Goal: Task Accomplishment & Management: Use online tool/utility

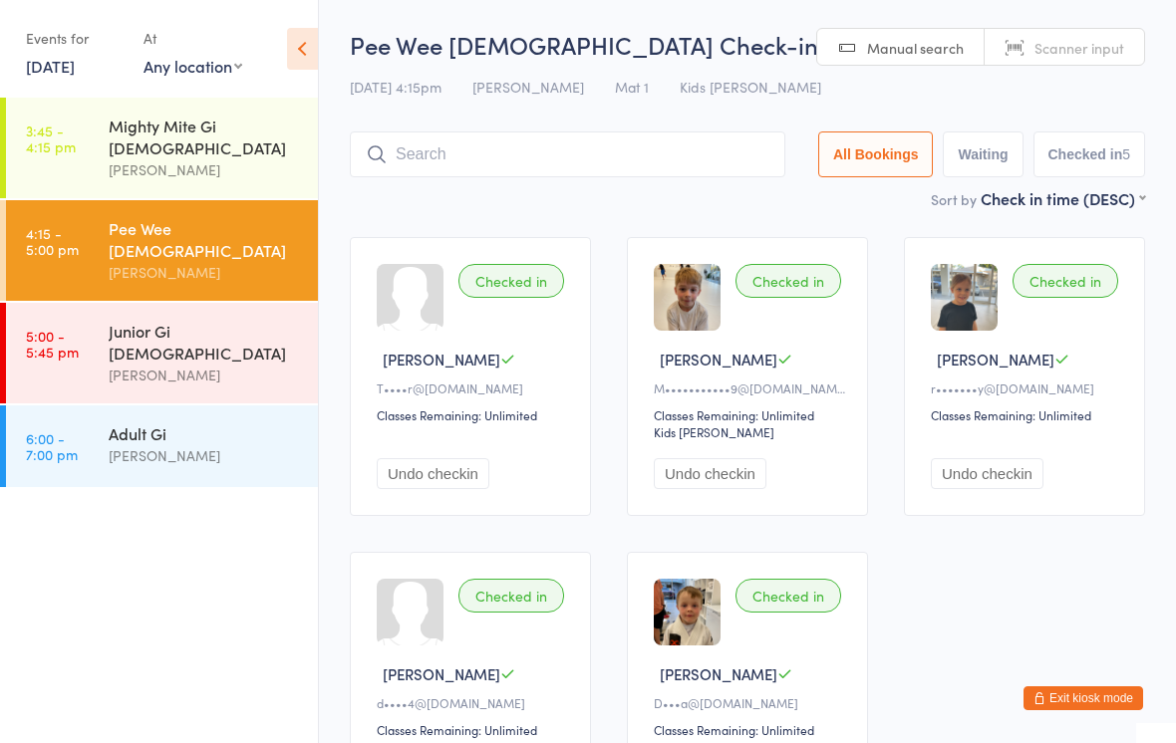
click at [241, 364] on div "[PERSON_NAME]" at bounding box center [205, 375] width 192 height 23
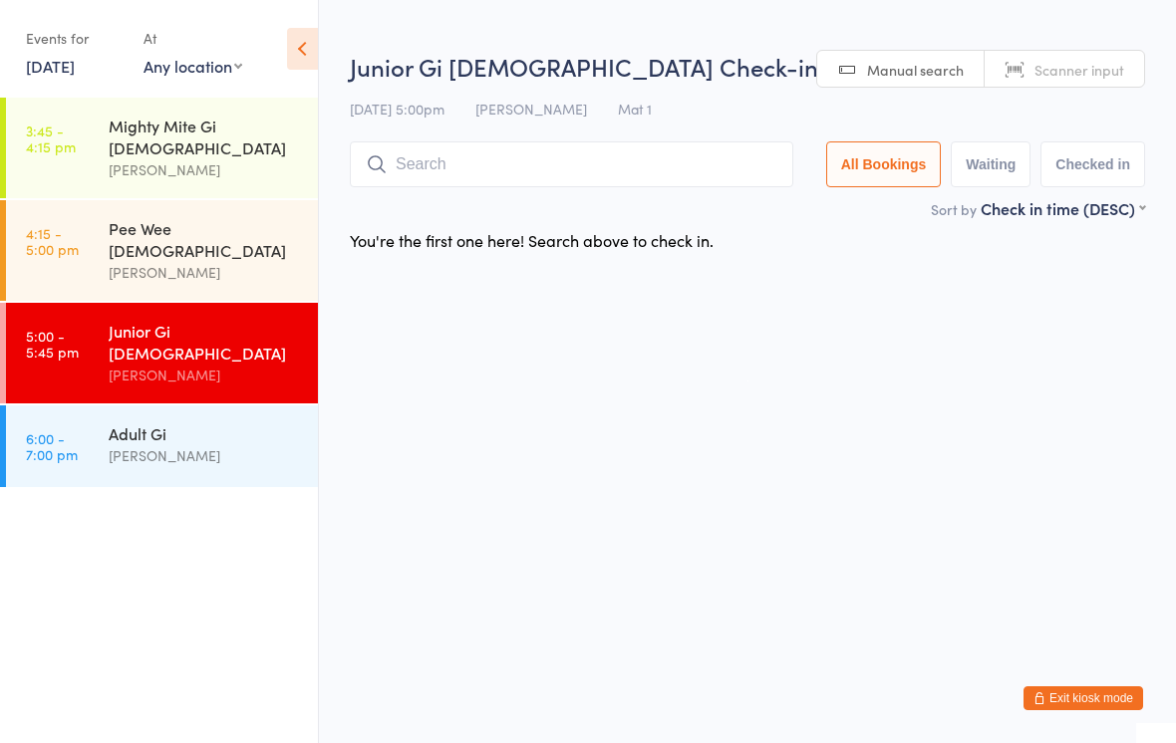
click at [567, 168] on input "search" at bounding box center [571, 165] width 443 height 46
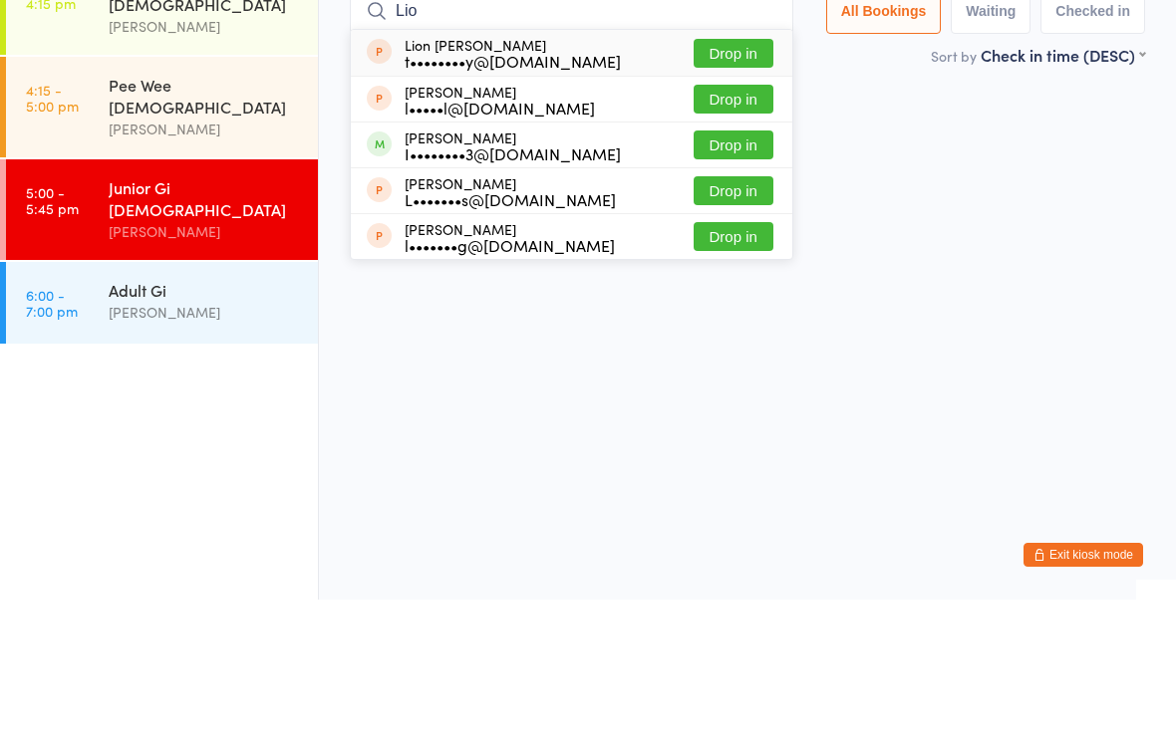
type input "Lio"
click at [723, 182] on button "Drop in" at bounding box center [734, 196] width 80 height 29
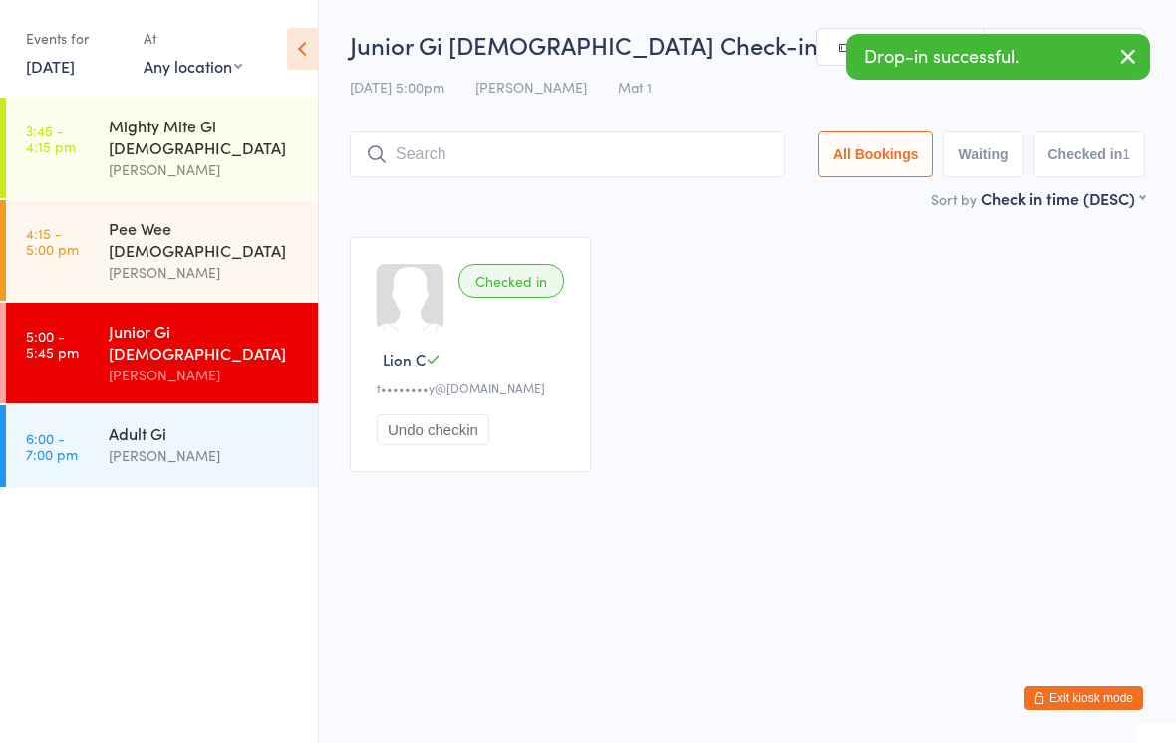
click at [666, 158] on input "search" at bounding box center [568, 155] width 436 height 46
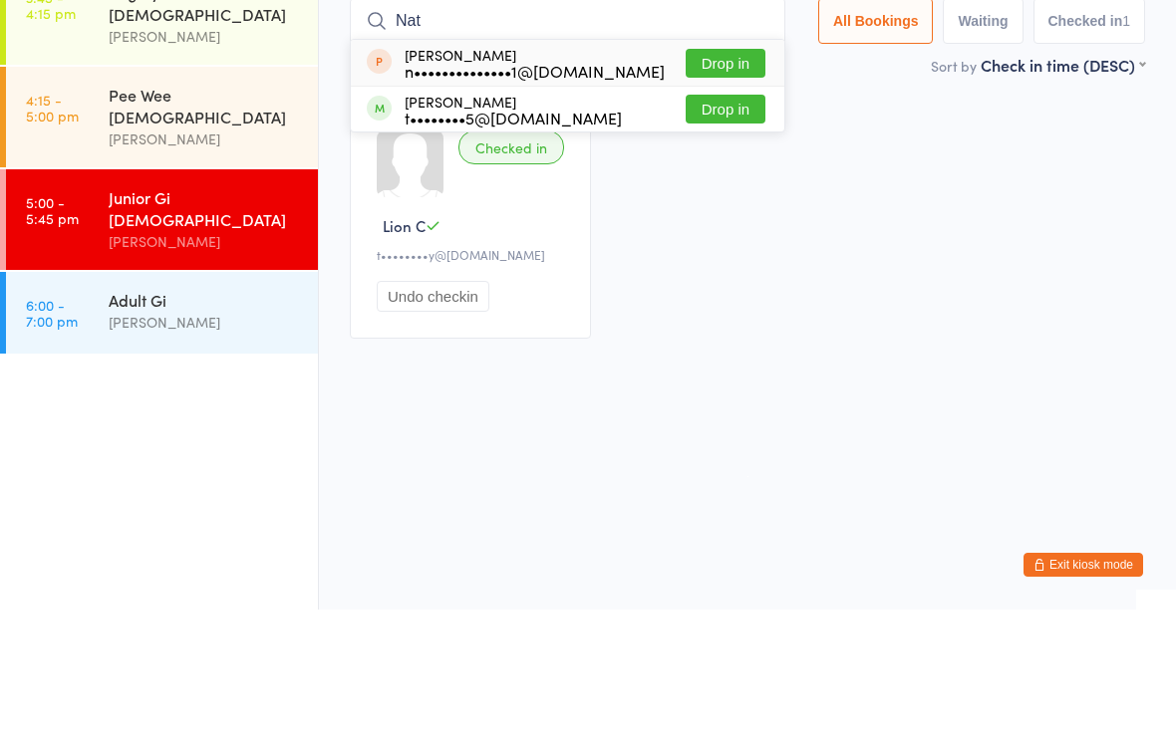
type input "Nat"
click at [719, 228] on button "Drop in" at bounding box center [726, 242] width 80 height 29
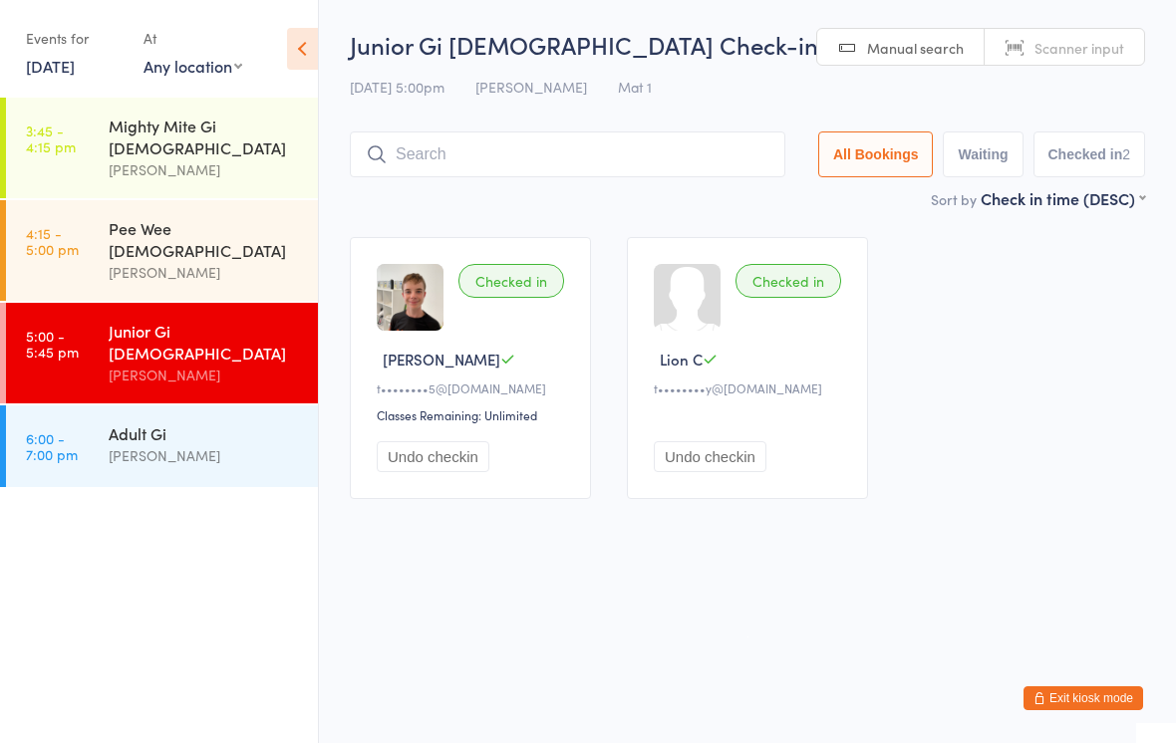
click at [577, 143] on input "search" at bounding box center [568, 155] width 436 height 46
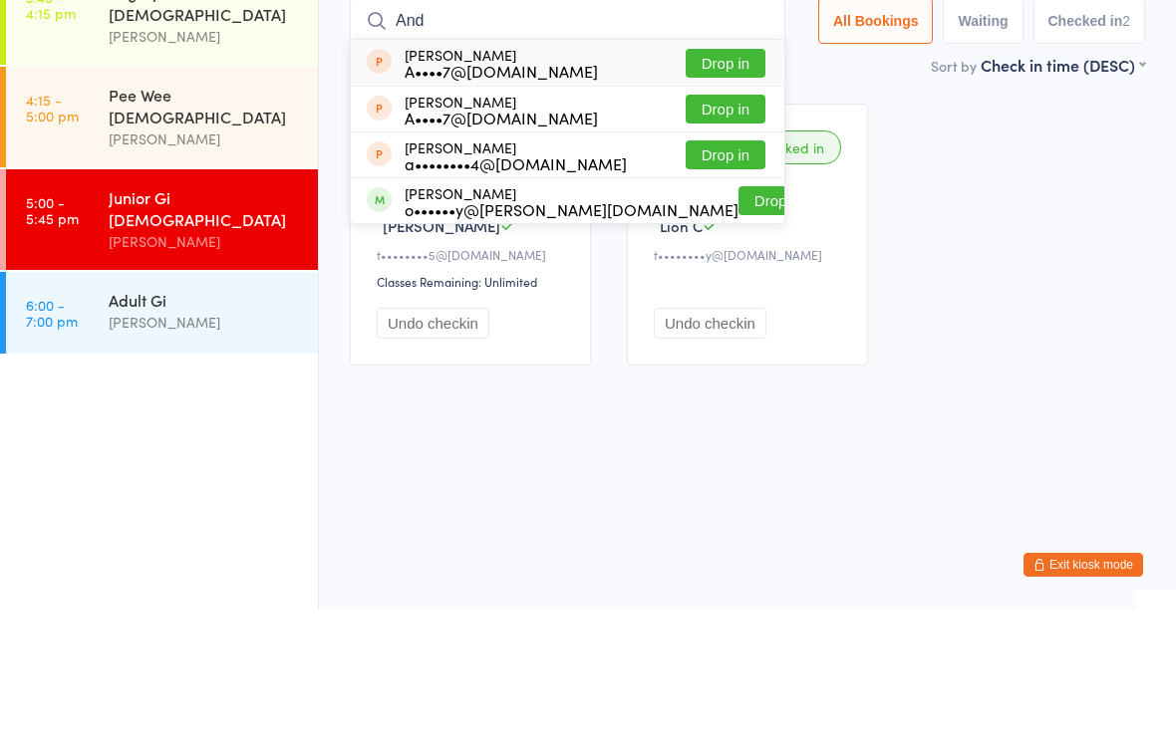
type input "And"
click at [738, 320] on button "Drop in" at bounding box center [778, 334] width 80 height 29
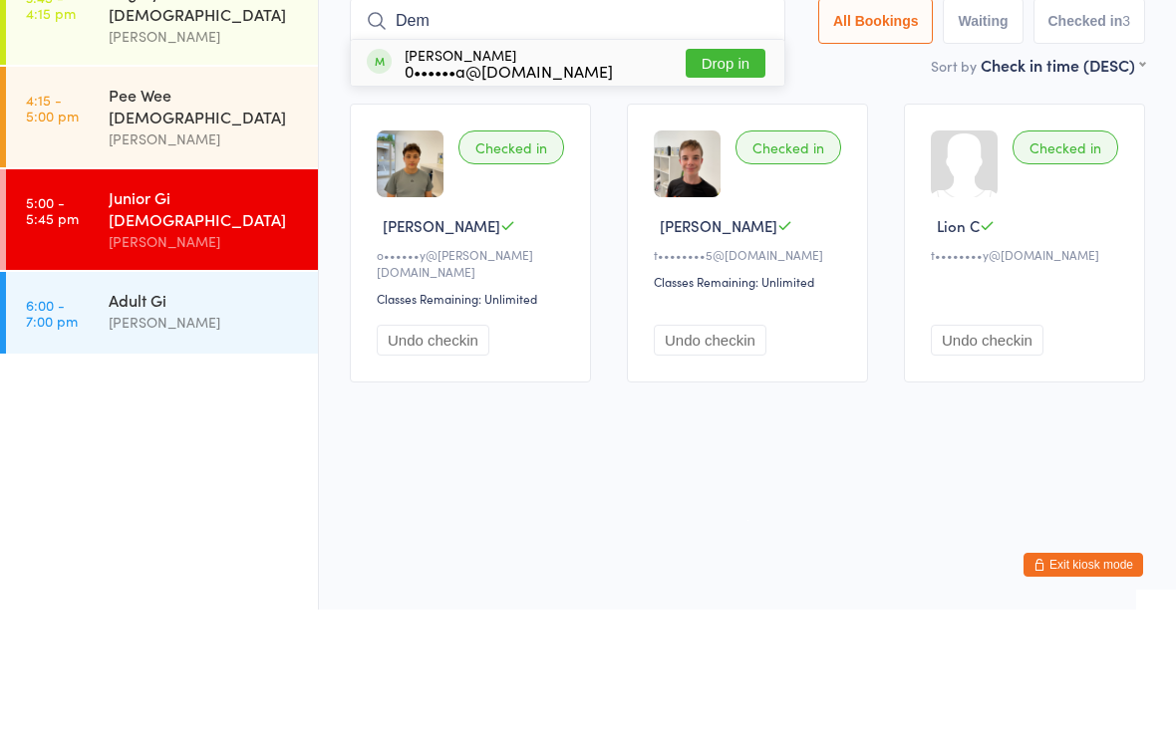
type input "Dem"
click at [712, 182] on button "Drop in" at bounding box center [726, 196] width 80 height 29
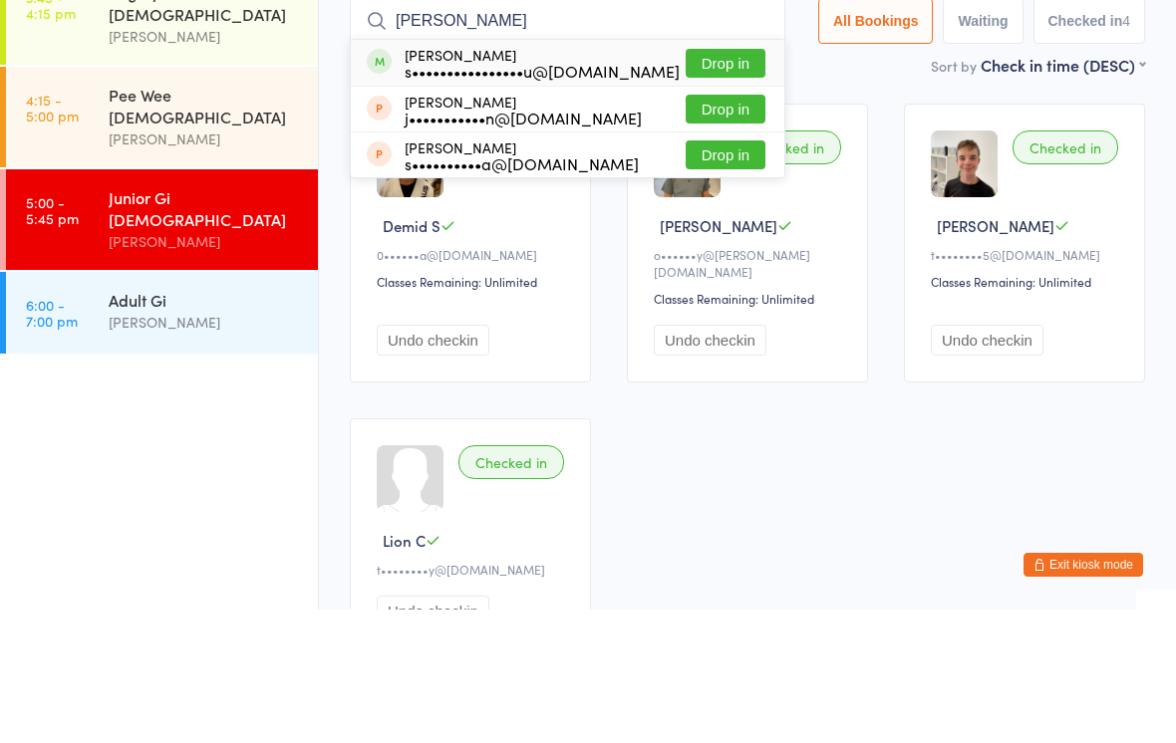
type input "[PERSON_NAME]"
click at [737, 182] on button "Drop in" at bounding box center [726, 196] width 80 height 29
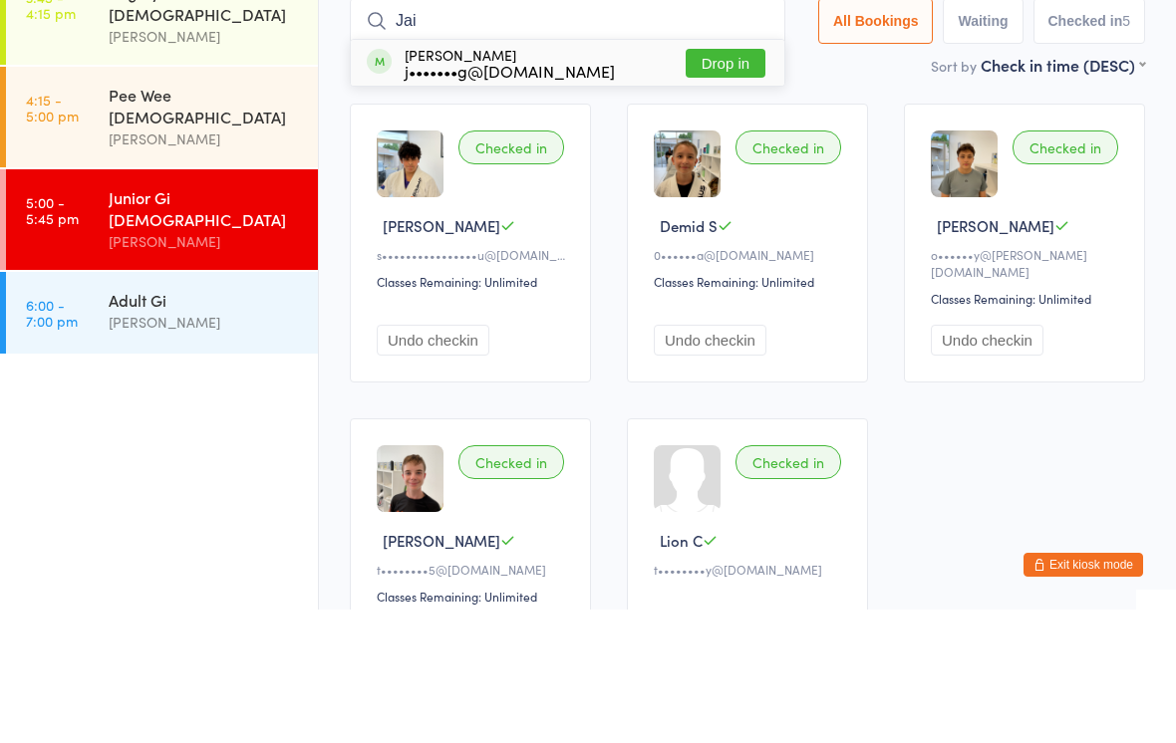
type input "Jai"
click at [717, 182] on button "Drop in" at bounding box center [726, 196] width 80 height 29
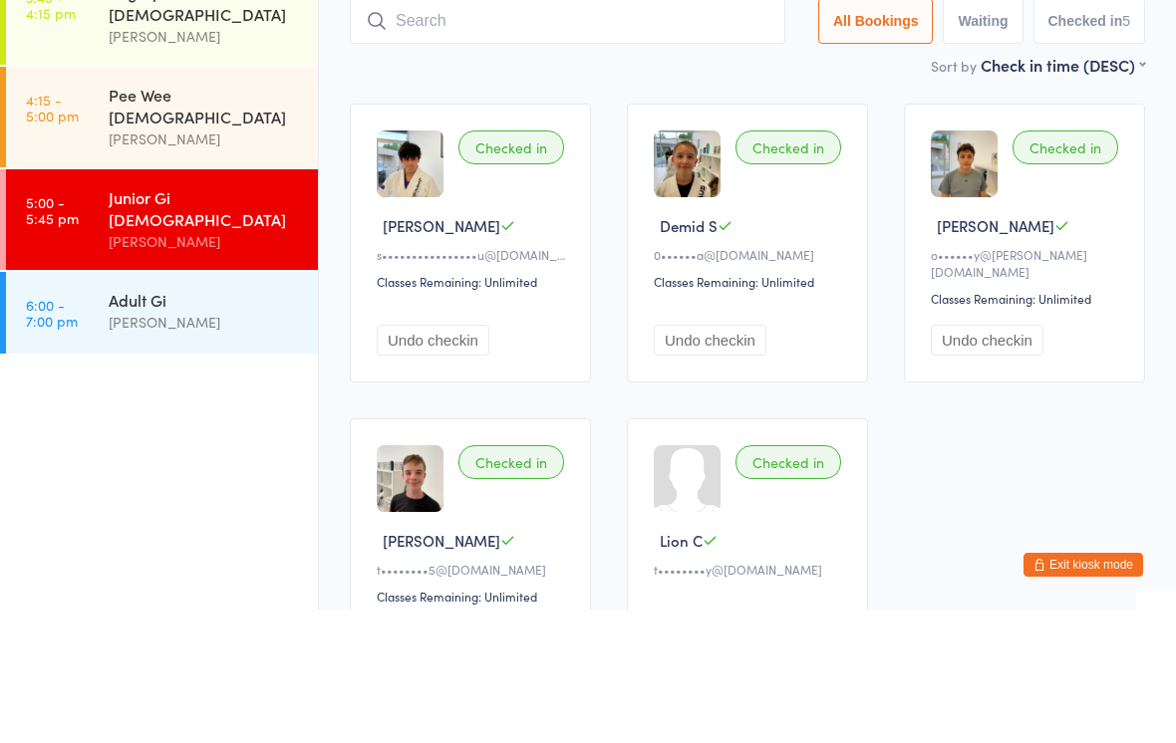
scroll to position [134, 0]
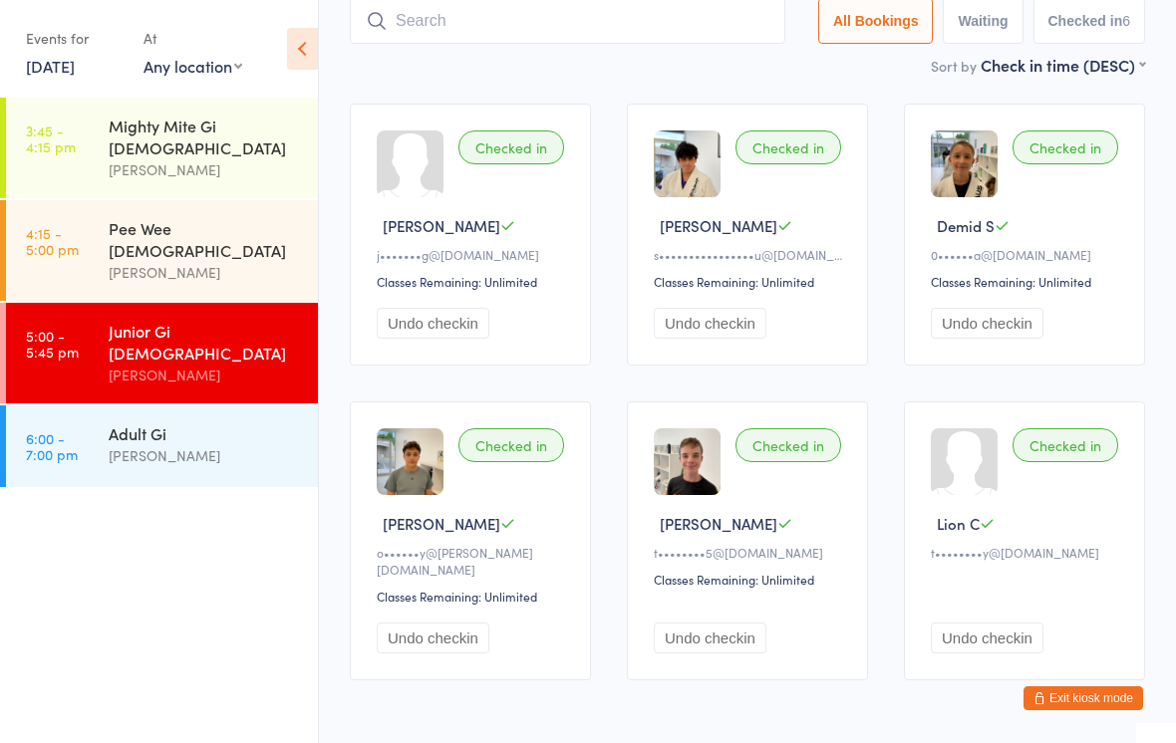
click at [678, 21] on input "search" at bounding box center [568, 21] width 436 height 46
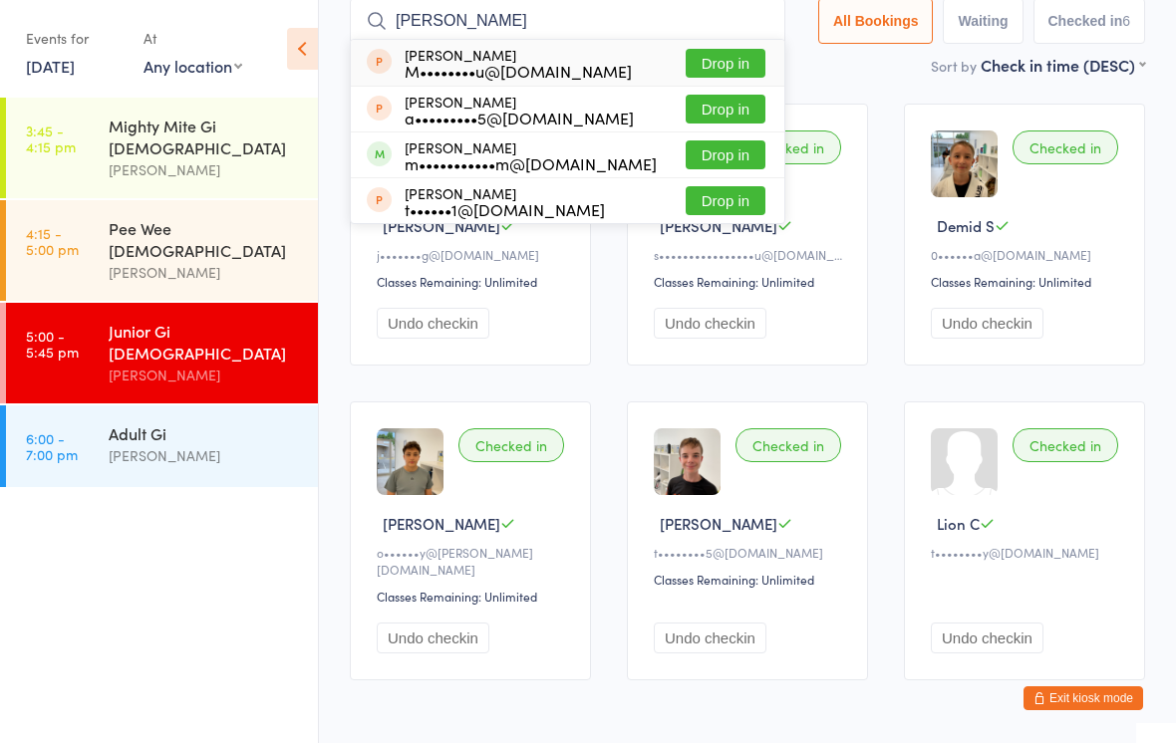
type input "[PERSON_NAME]"
click at [721, 144] on button "Drop in" at bounding box center [726, 155] width 80 height 29
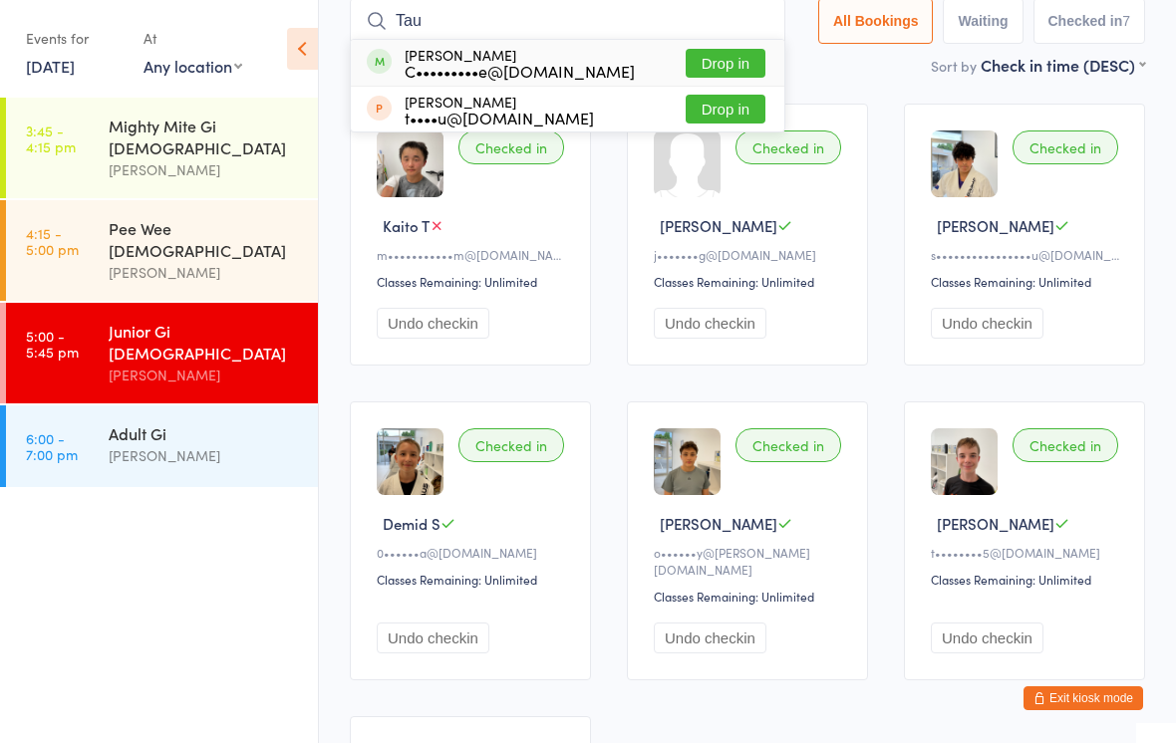
type input "Tau"
click at [731, 55] on button "Drop in" at bounding box center [726, 63] width 80 height 29
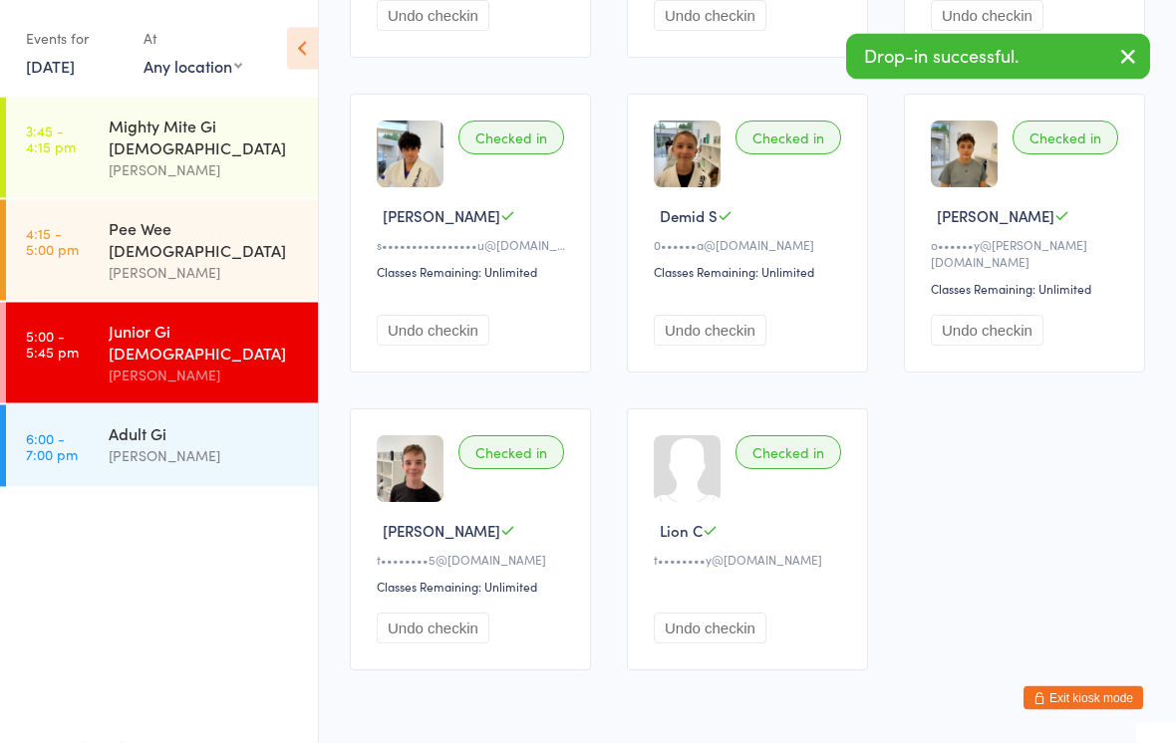
scroll to position [462, 0]
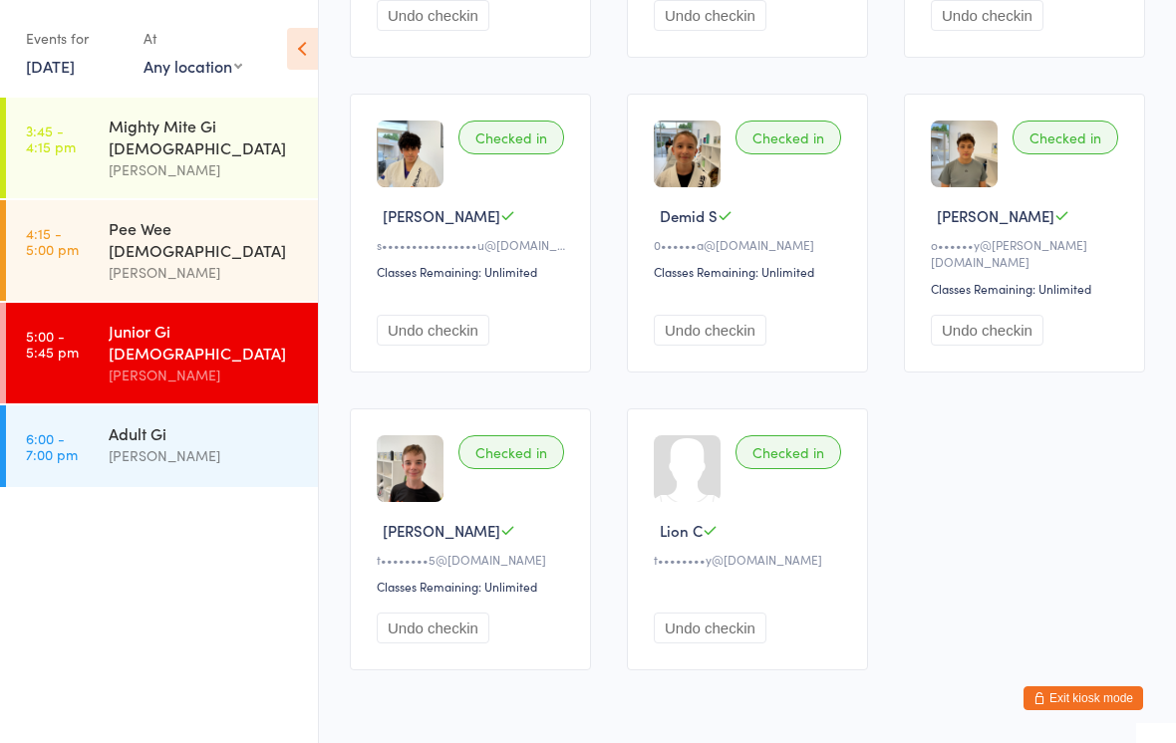
click at [236, 137] on div "Mighty Mite Gi [DEMOGRAPHIC_DATA]" at bounding box center [205, 137] width 192 height 44
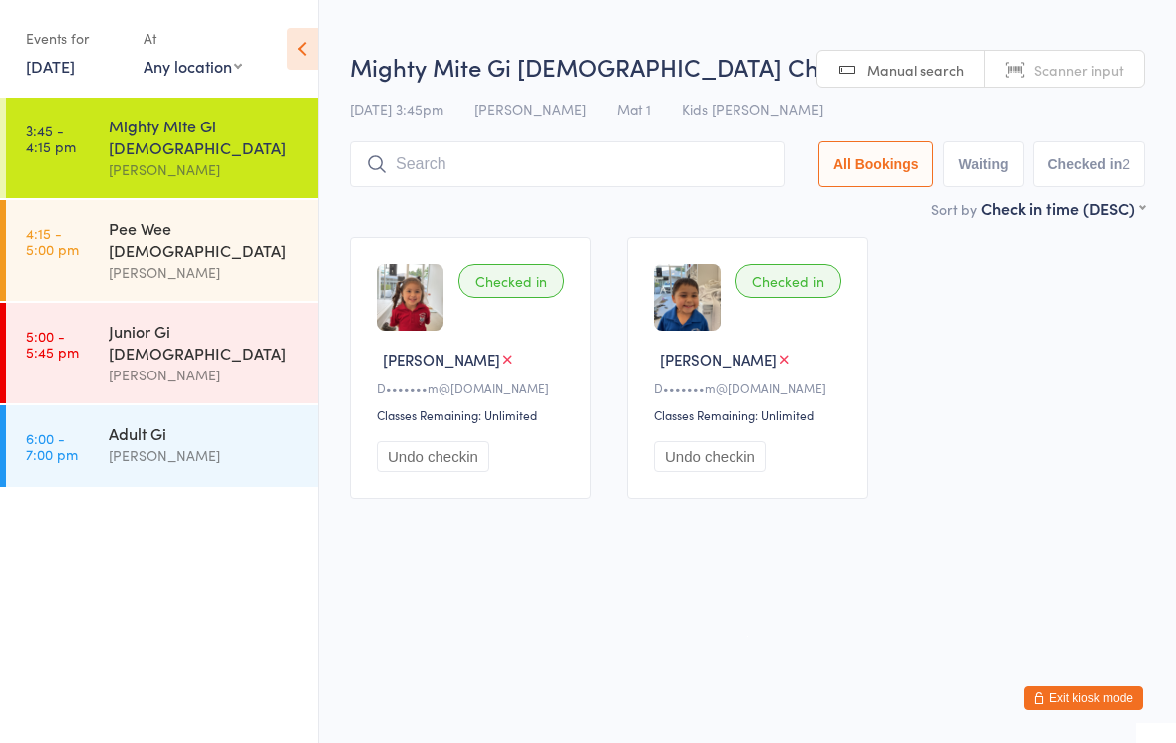
click at [258, 261] on div "[PERSON_NAME]" at bounding box center [205, 272] width 192 height 23
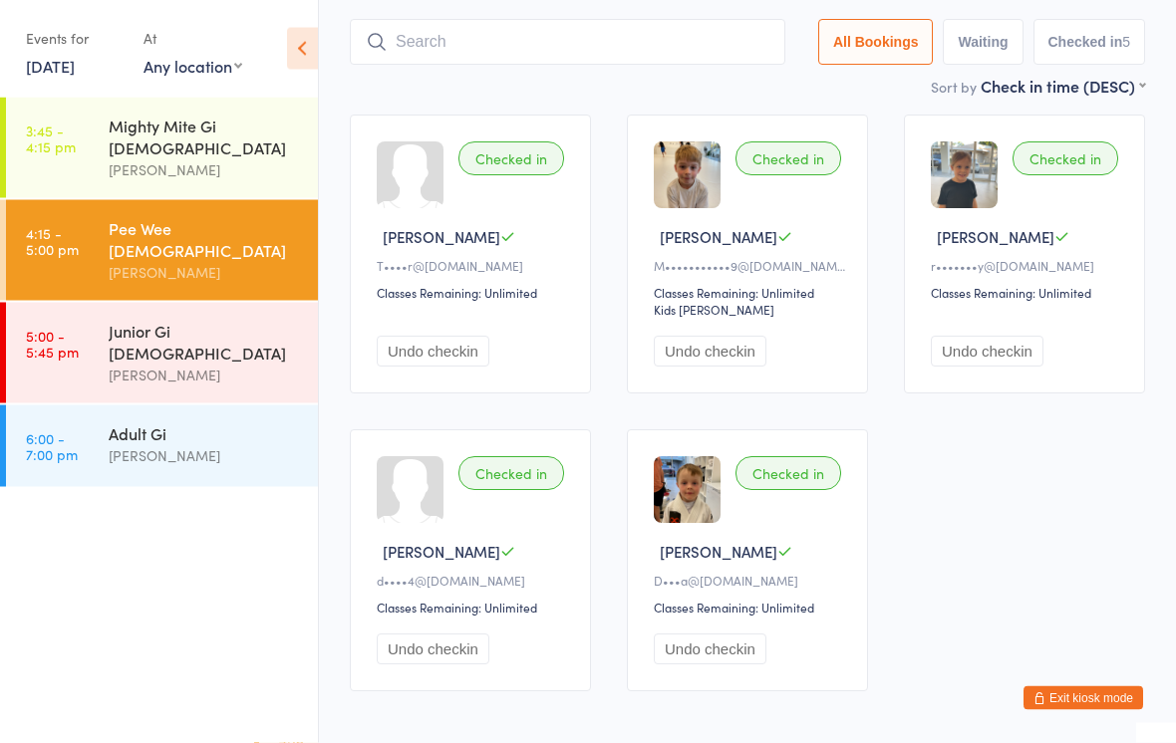
scroll to position [126, 0]
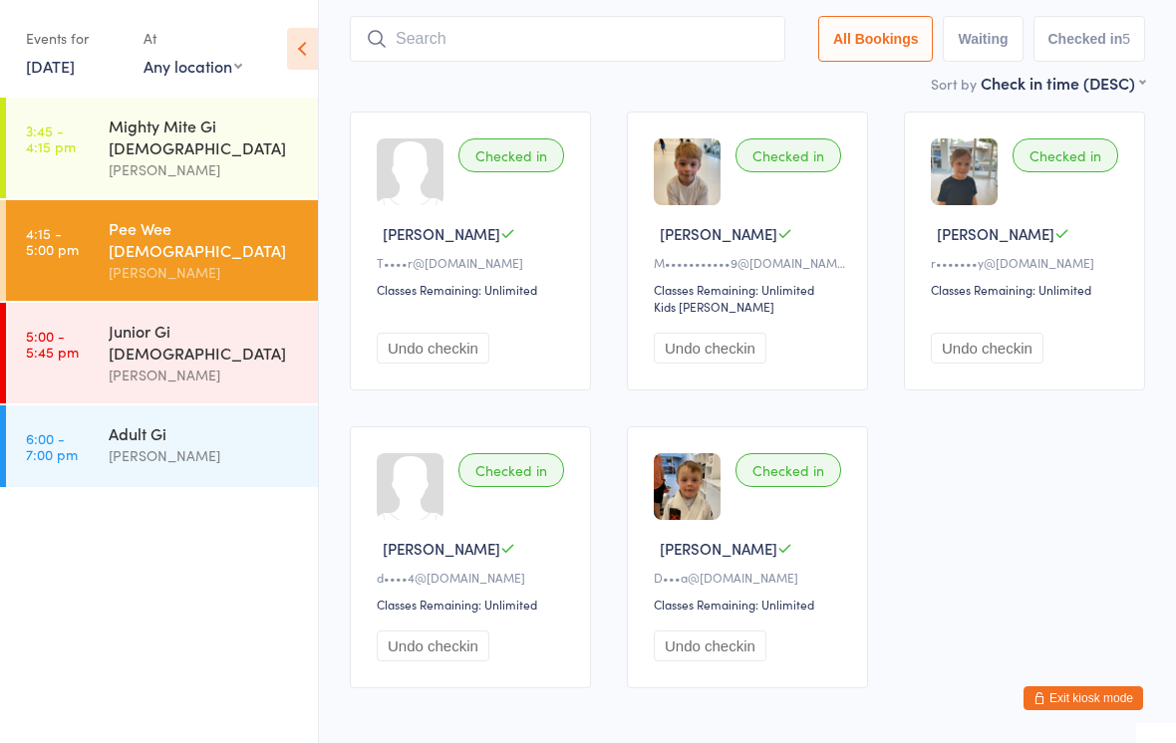
click at [253, 364] on div "[PERSON_NAME]" at bounding box center [205, 375] width 192 height 23
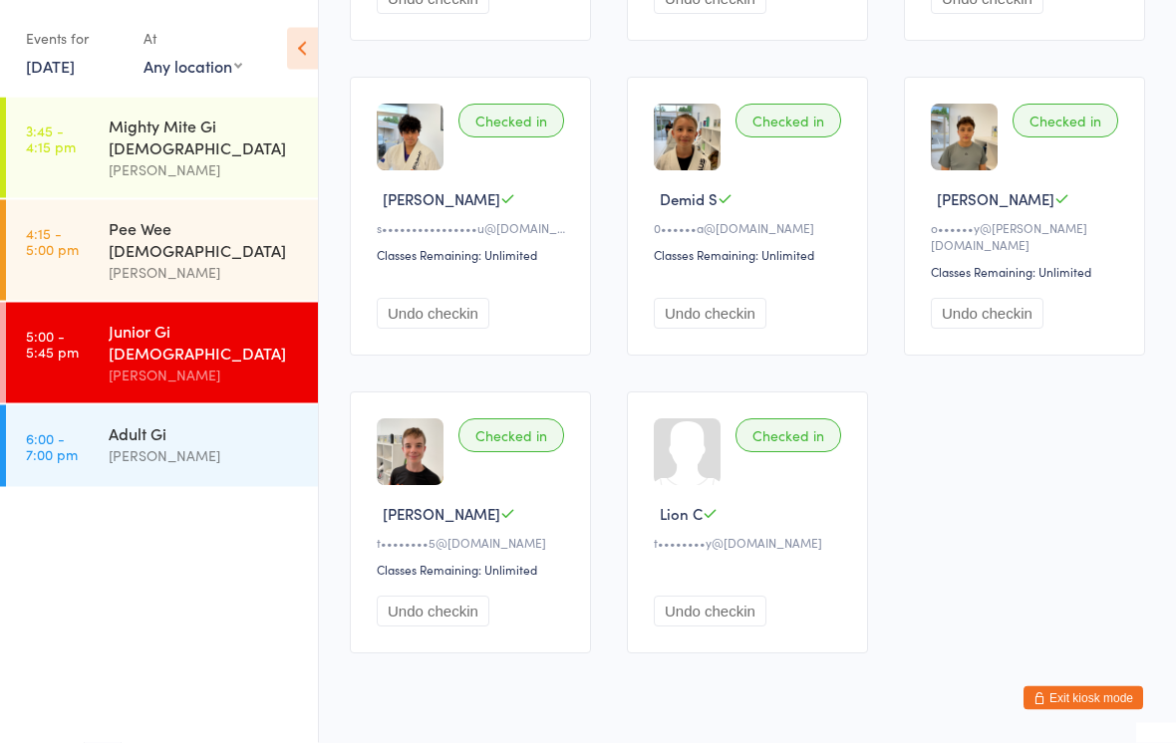
scroll to position [496, 0]
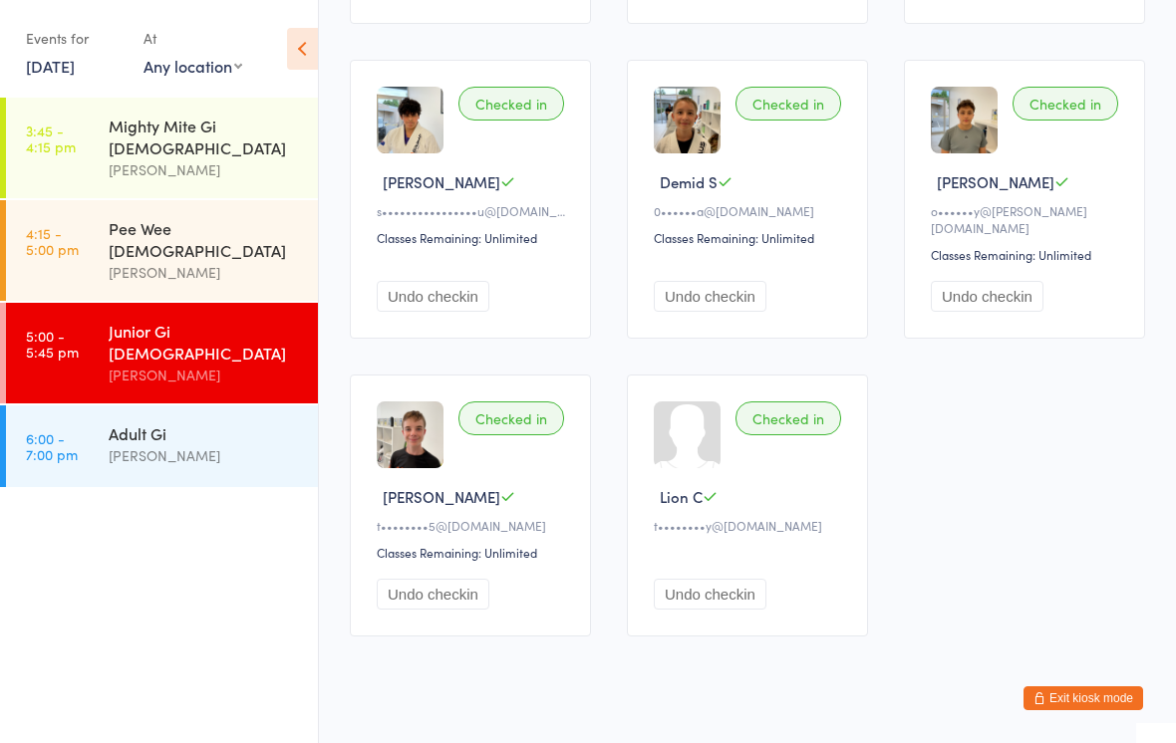
click at [144, 245] on div "Pee Wee [DEMOGRAPHIC_DATA] [PERSON_NAME]" at bounding box center [213, 250] width 209 height 101
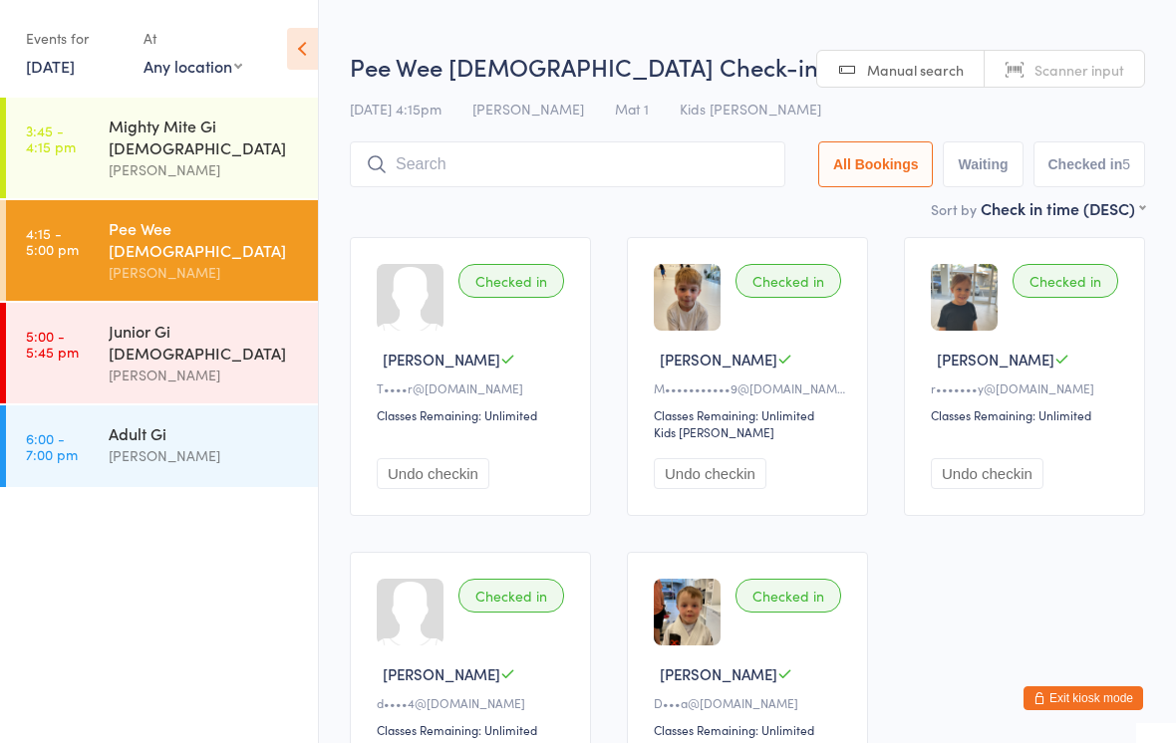
click at [103, 310] on link "5:00 - 5:45 pm Junior Gi [DEMOGRAPHIC_DATA] [PERSON_NAME]" at bounding box center [162, 353] width 312 height 101
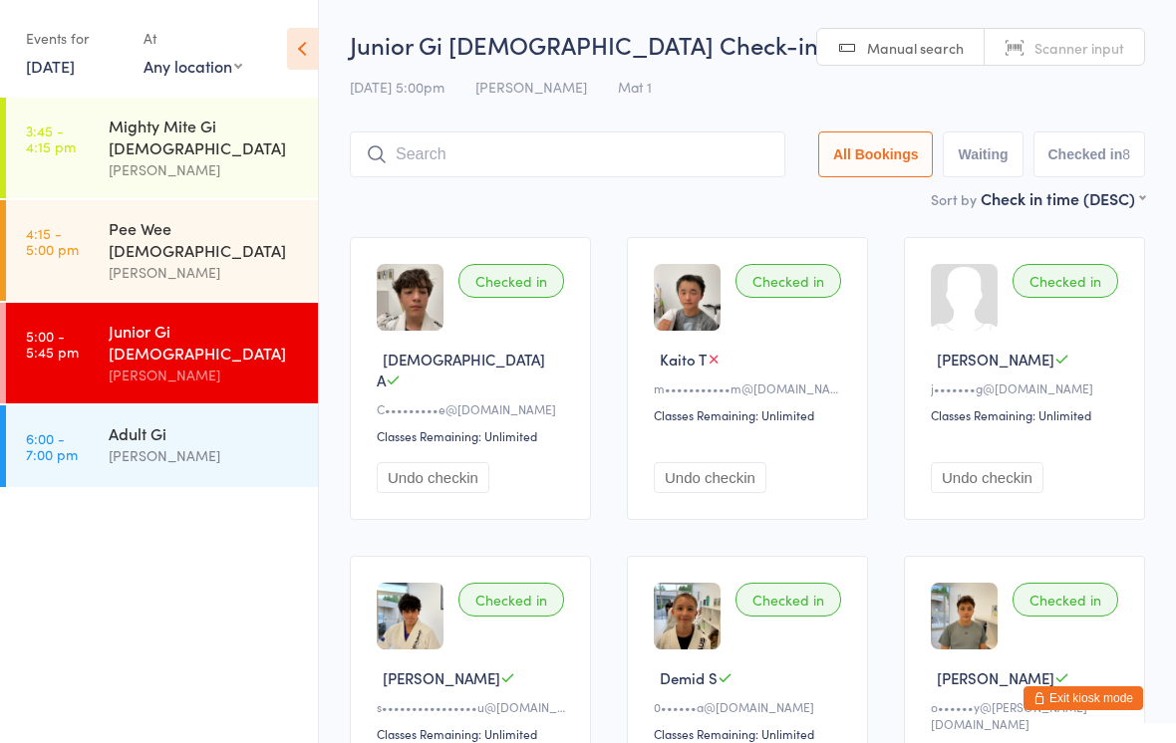
click at [112, 158] on div "[PERSON_NAME]" at bounding box center [205, 169] width 192 height 23
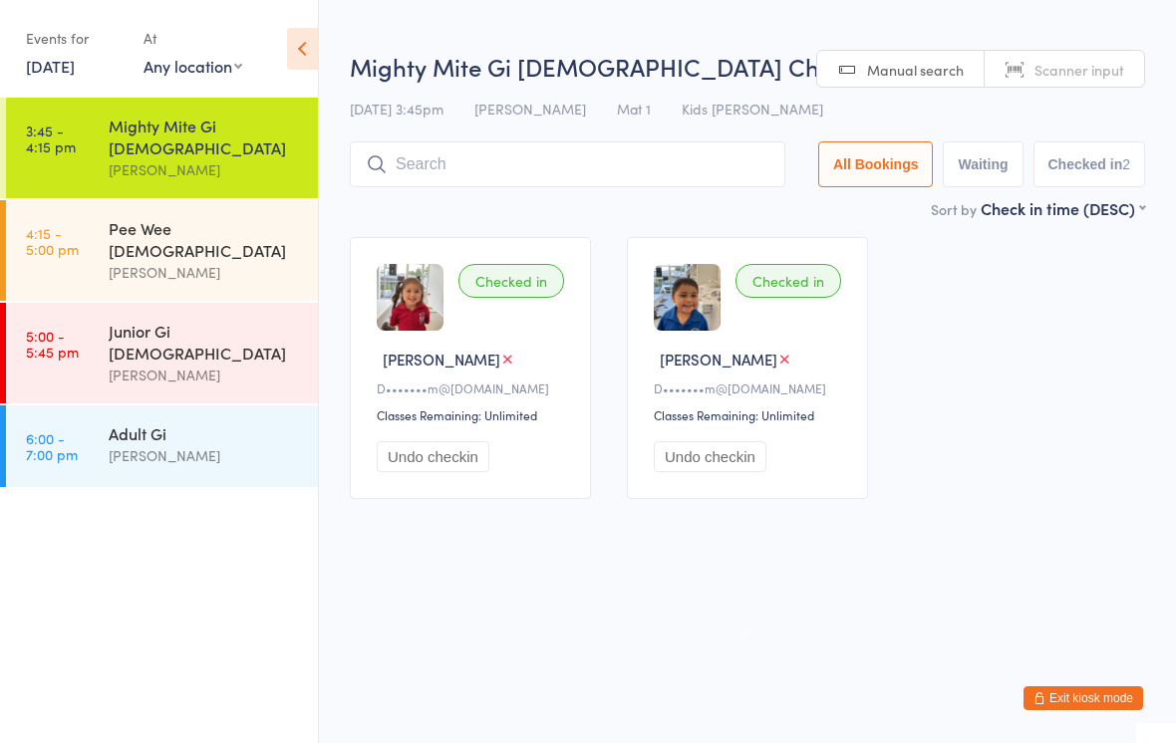
click at [77, 225] on time "4:15 - 5:00 pm" at bounding box center [52, 241] width 53 height 32
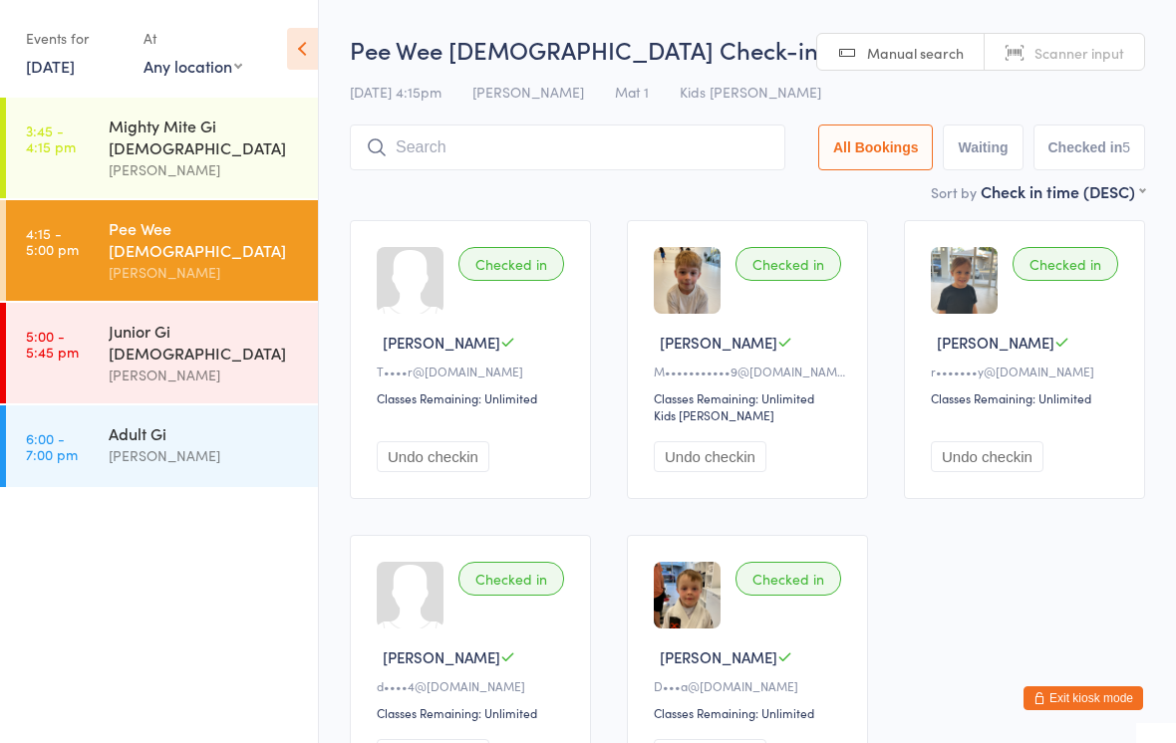
scroll to position [210, 0]
